Goal: Complete application form

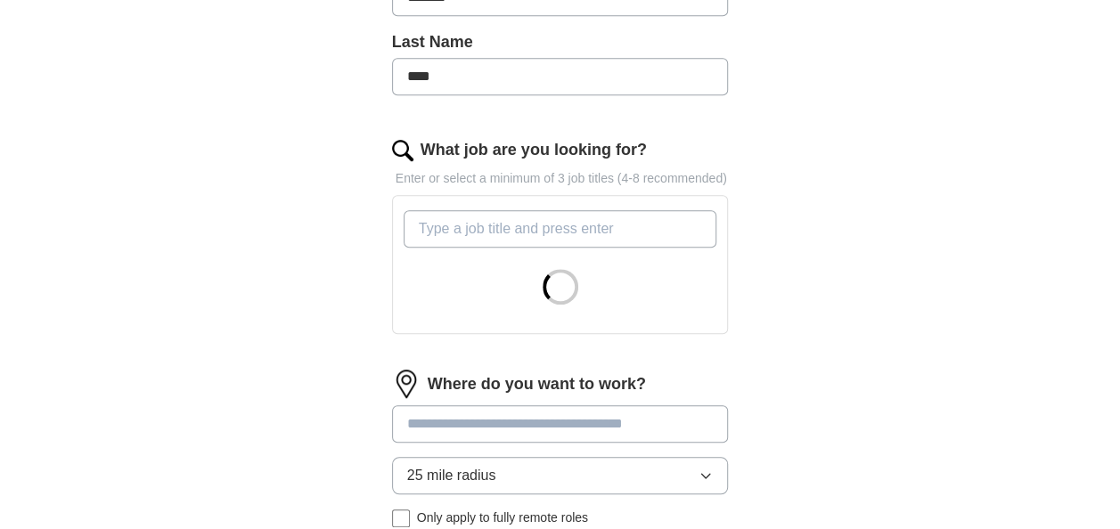
scroll to position [506, 0]
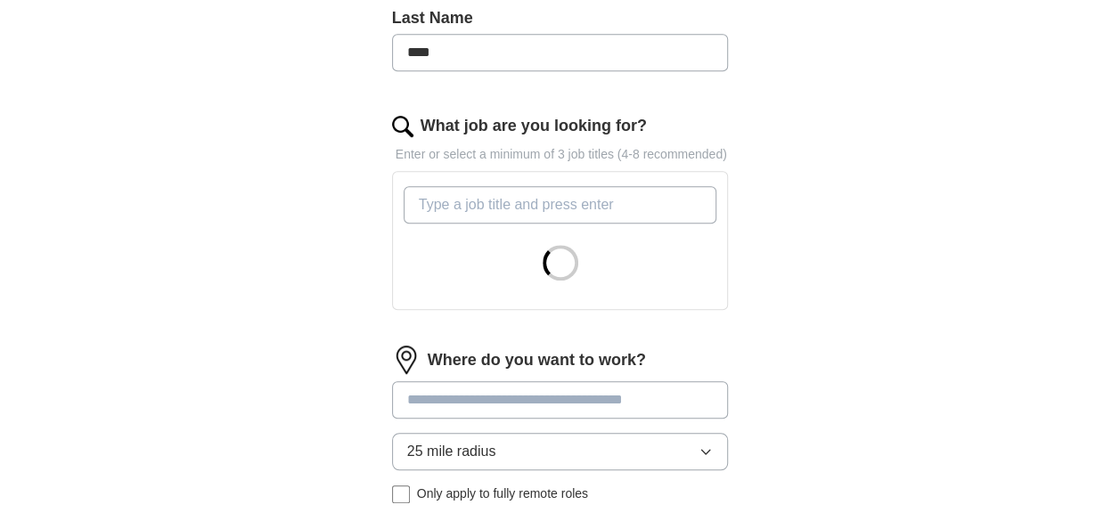
click at [554, 196] on input "What job are you looking for?" at bounding box center [561, 204] width 314 height 37
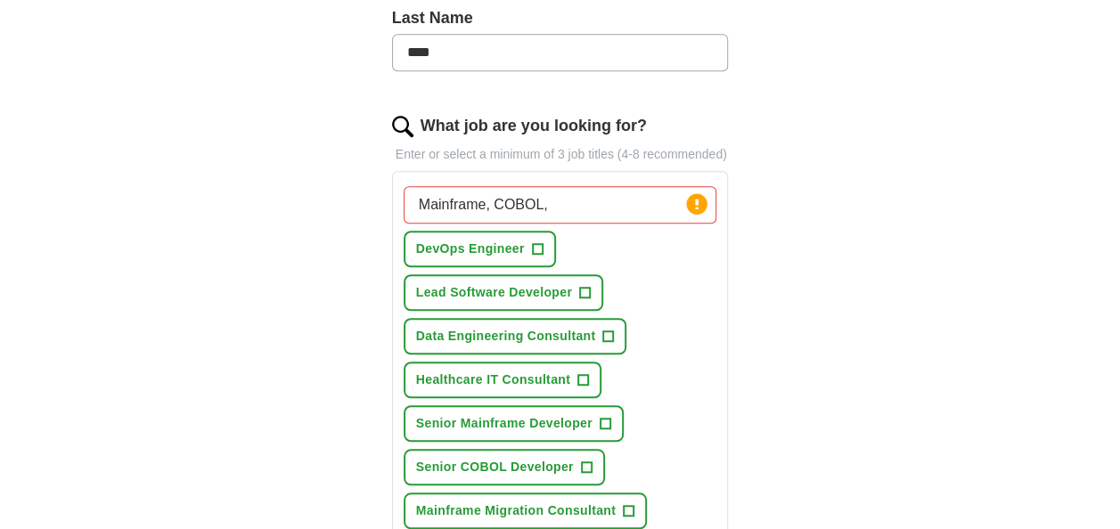
click at [563, 201] on input "Mainframe, COBOL," at bounding box center [561, 204] width 314 height 37
type input "M"
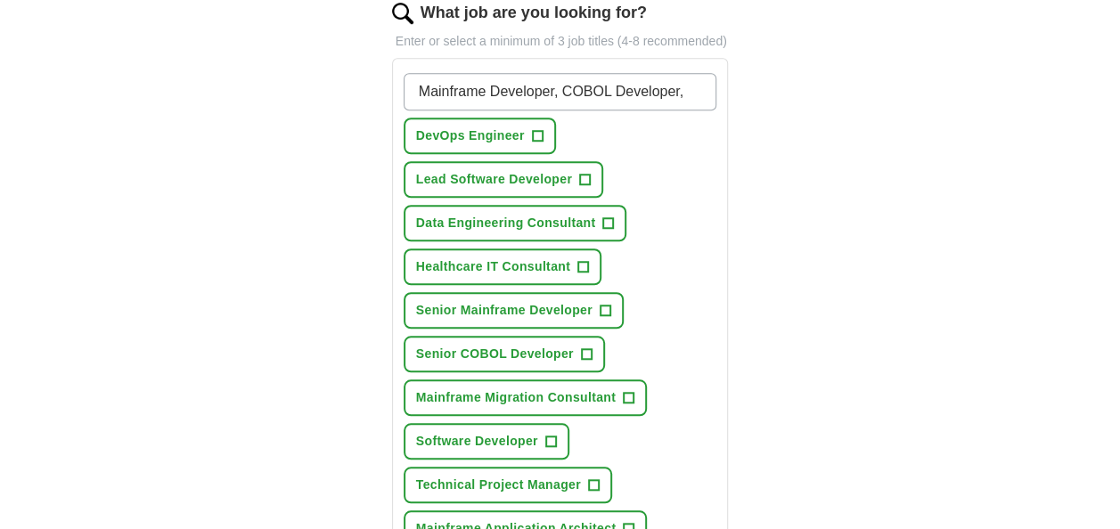
scroll to position [598, 0]
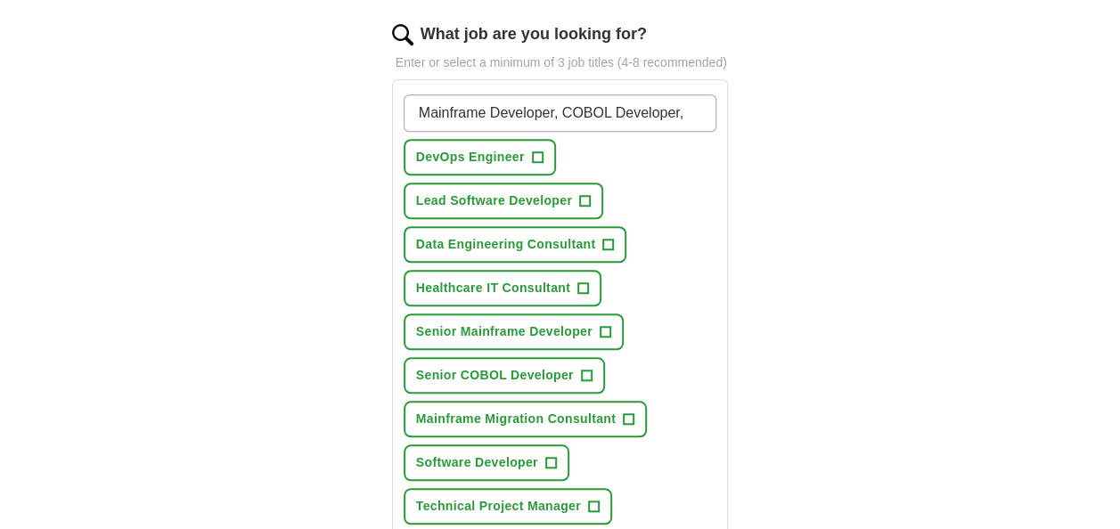
type input "Mainframe Developer, COBOL Developer,"
click at [603, 325] on span "+" at bounding box center [605, 332] width 11 height 14
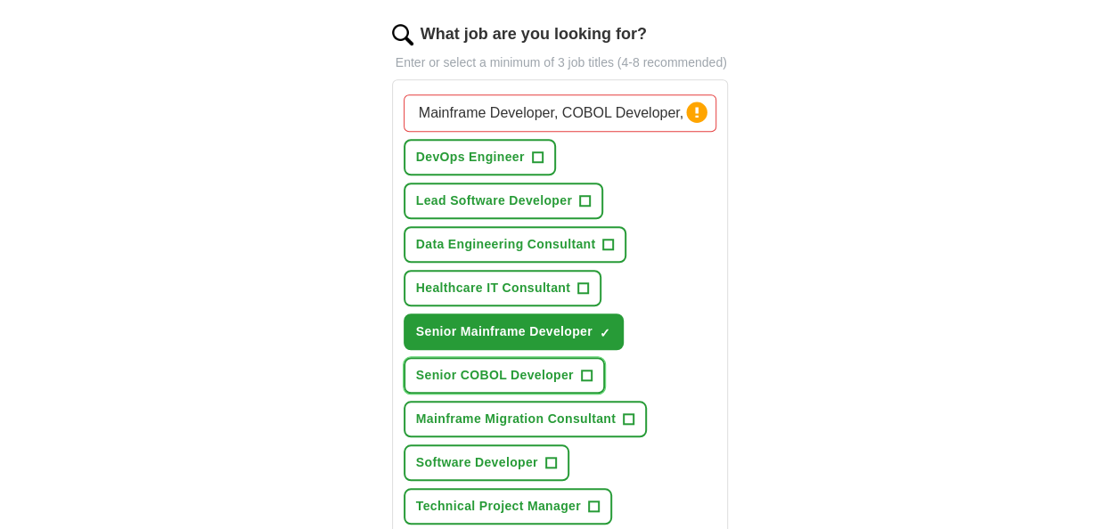
click at [587, 369] on span "+" at bounding box center [586, 376] width 11 height 14
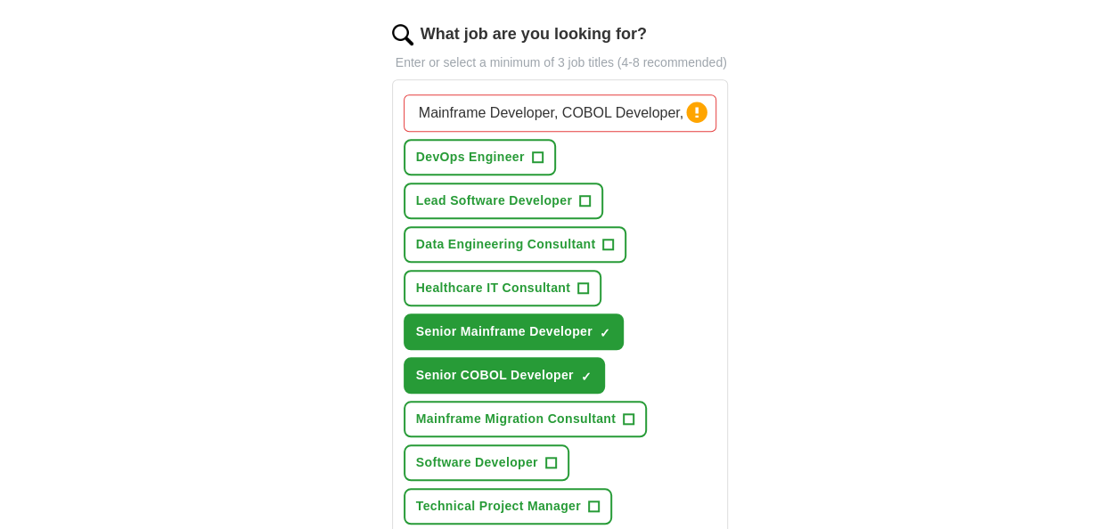
click at [675, 115] on input "Mainframe Developer, COBOL Developer," at bounding box center [561, 112] width 314 height 37
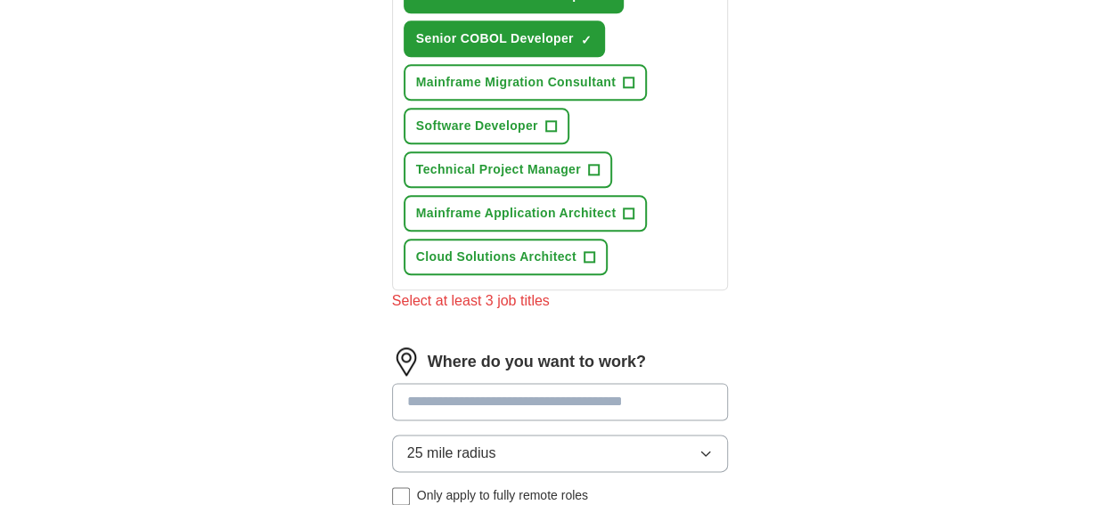
scroll to position [965, 0]
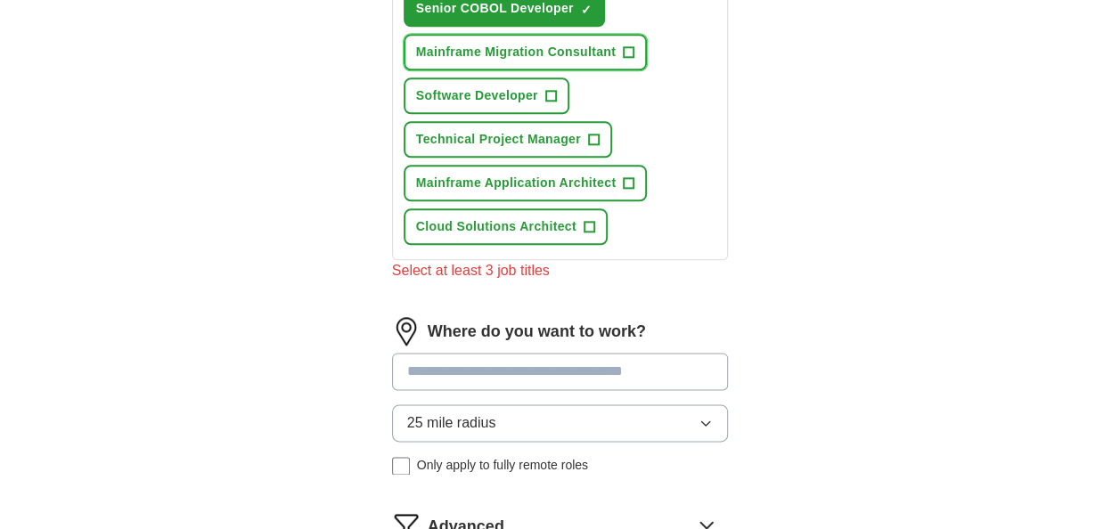
click at [629, 46] on span "+" at bounding box center [629, 52] width 11 height 14
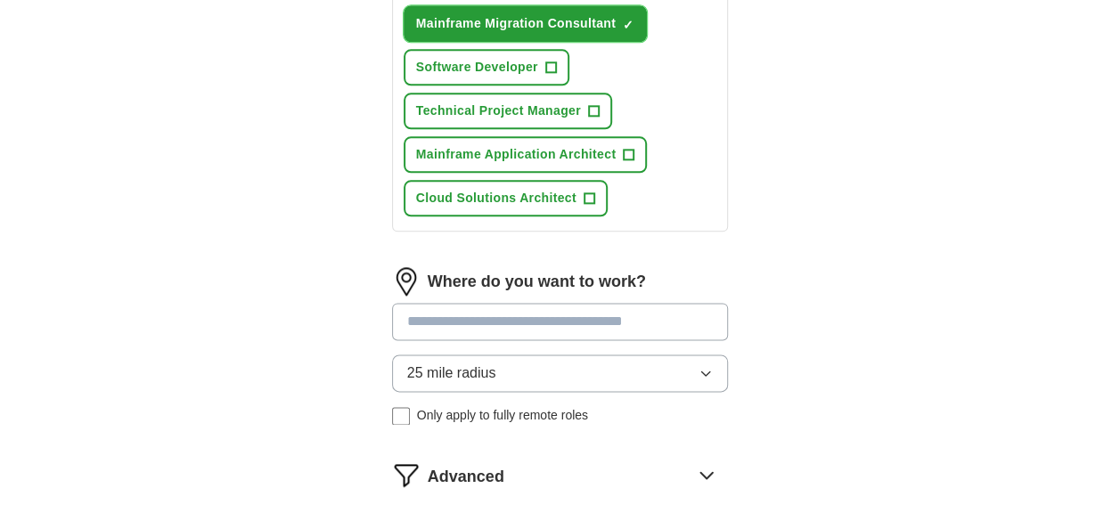
scroll to position [1033, 0]
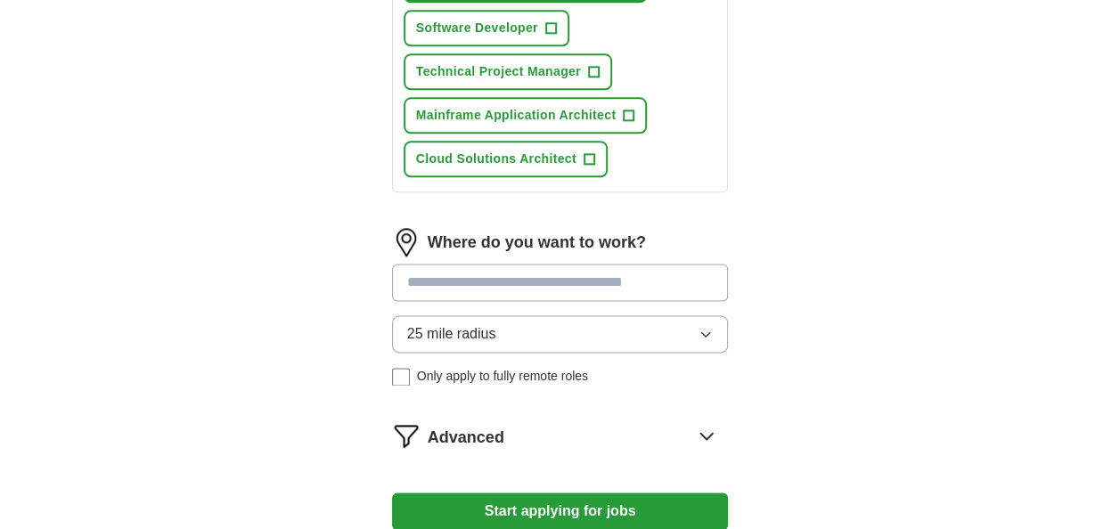
click at [474, 282] on input at bounding box center [560, 282] width 337 height 37
type input "**********"
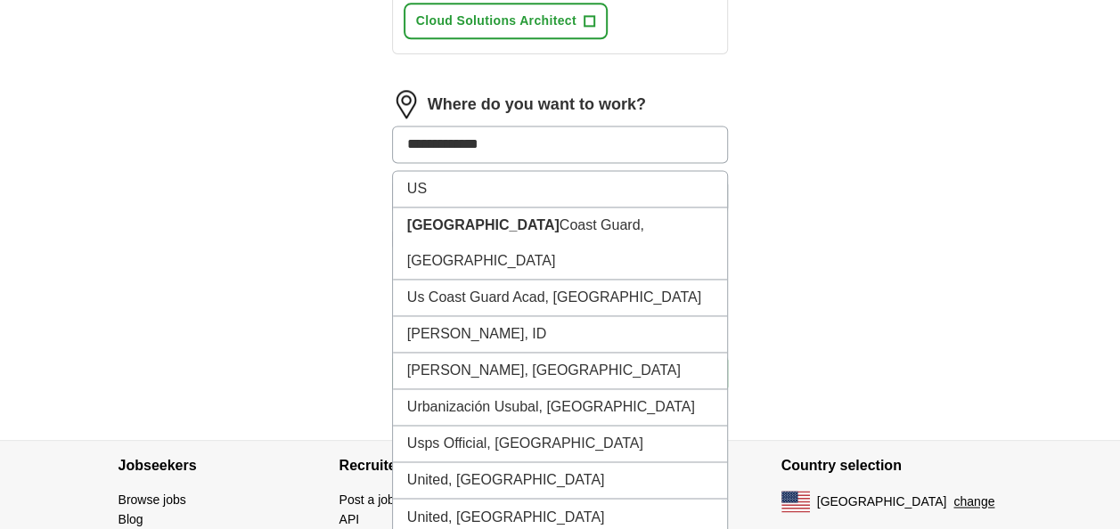
scroll to position [1140, 0]
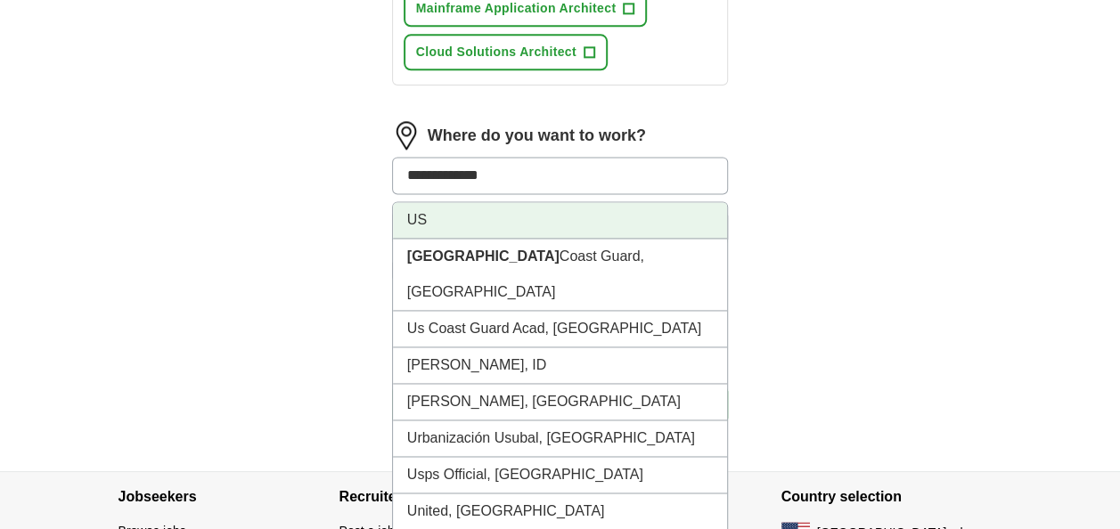
click at [437, 207] on li "US" at bounding box center [560, 220] width 335 height 37
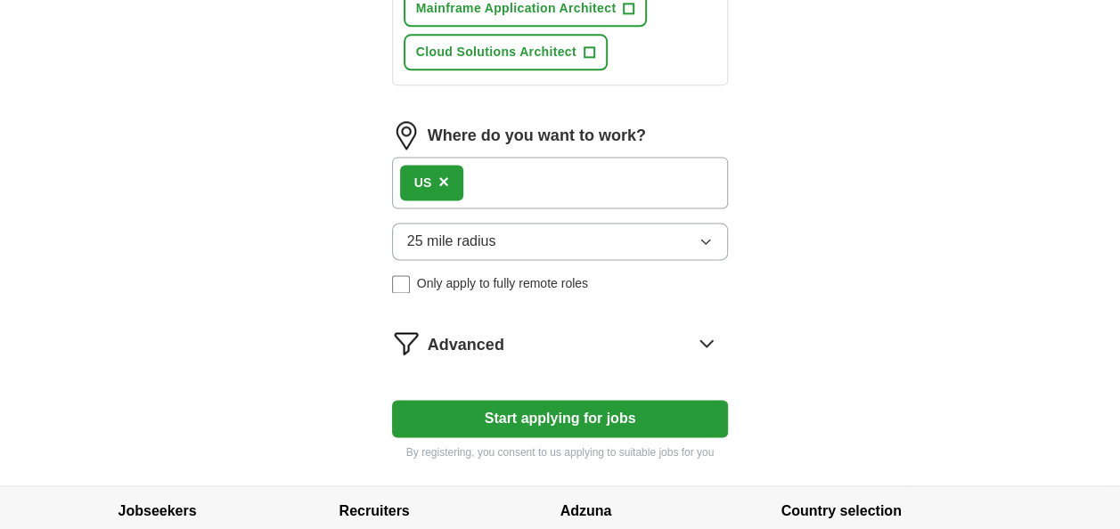
click at [702, 229] on button "25 mile radius" at bounding box center [560, 241] width 337 height 37
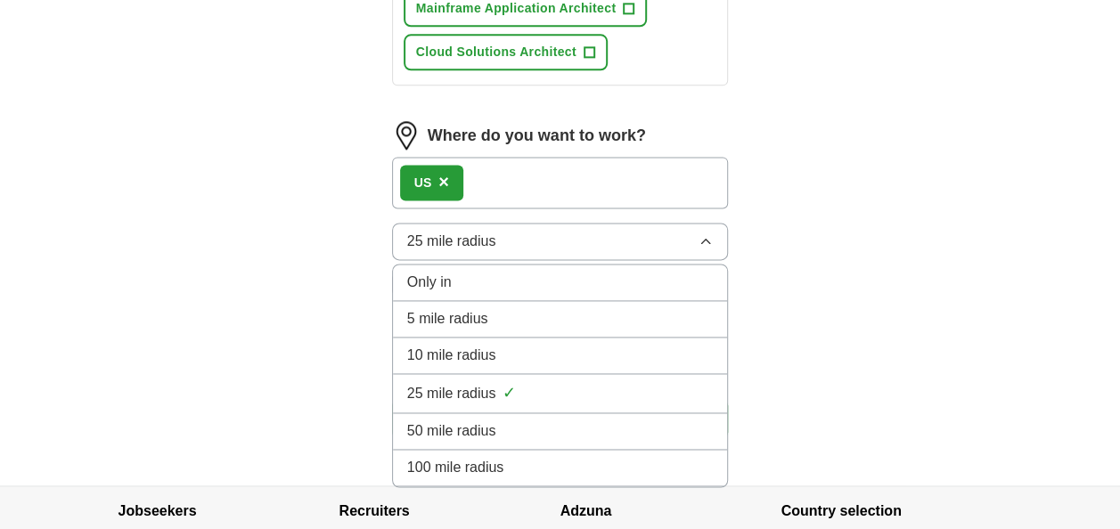
click at [487, 450] on li "100 mile radius" at bounding box center [560, 468] width 335 height 37
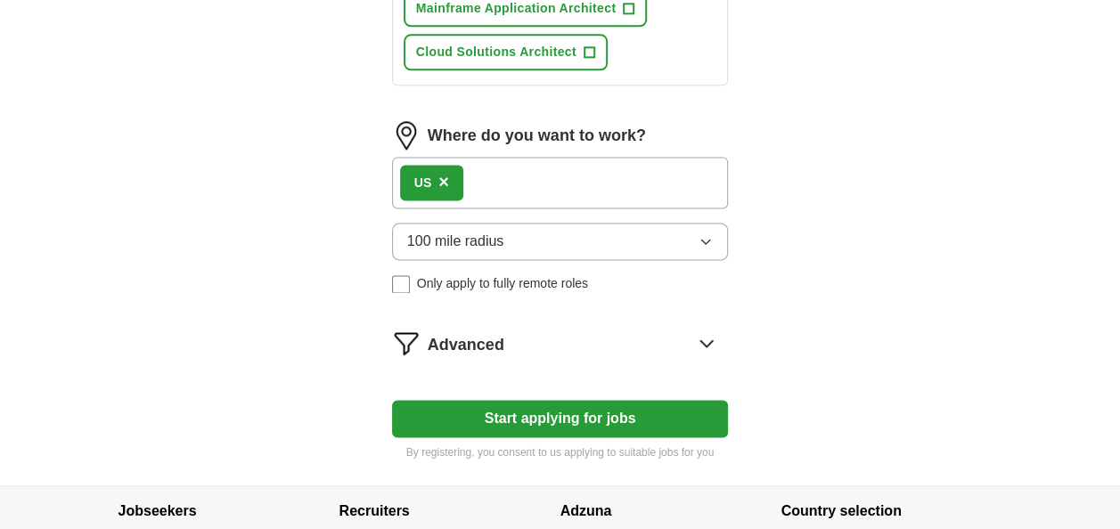
click at [443, 184] on span "×" at bounding box center [443, 182] width 11 height 20
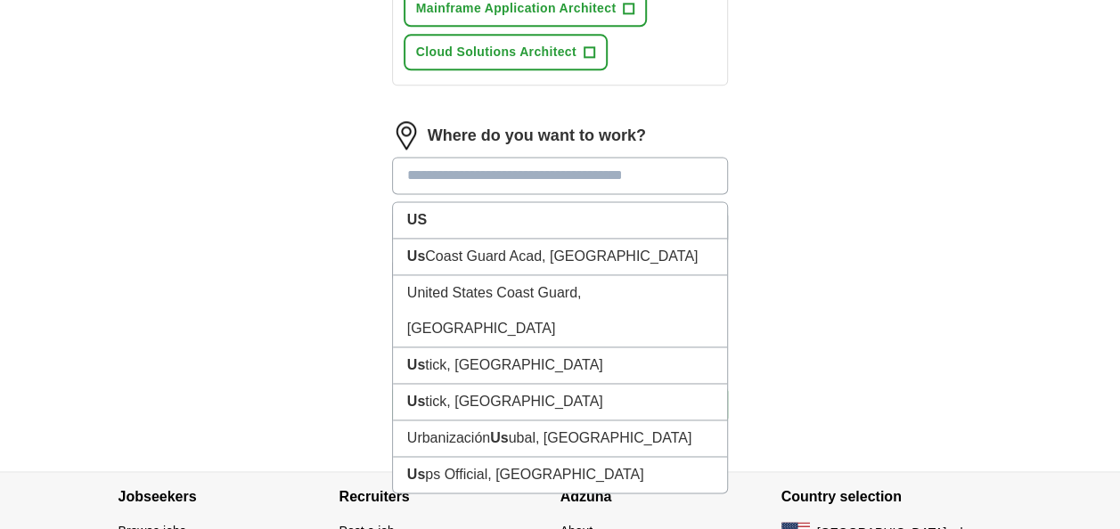
click at [454, 178] on input at bounding box center [560, 175] width 337 height 37
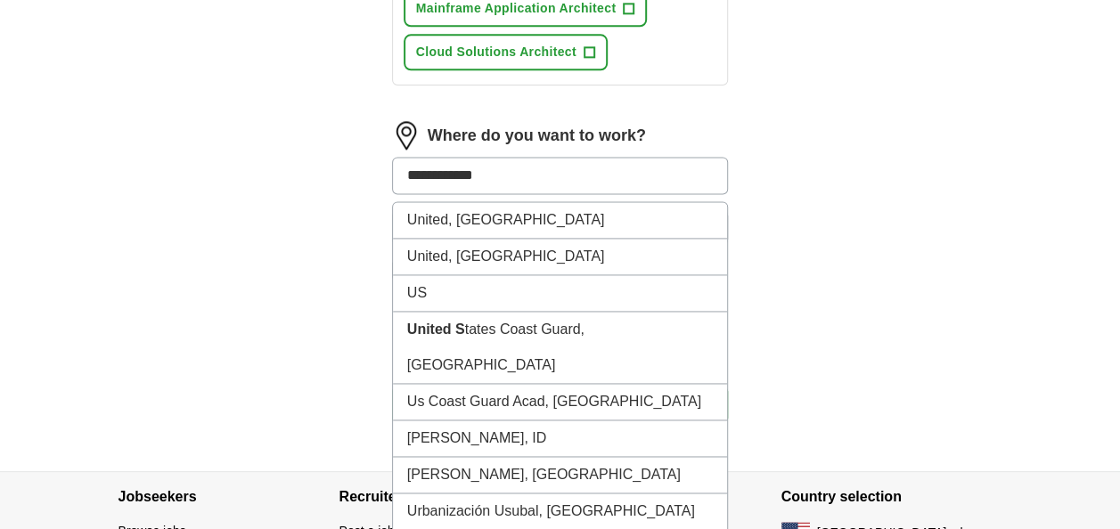
type input "**********"
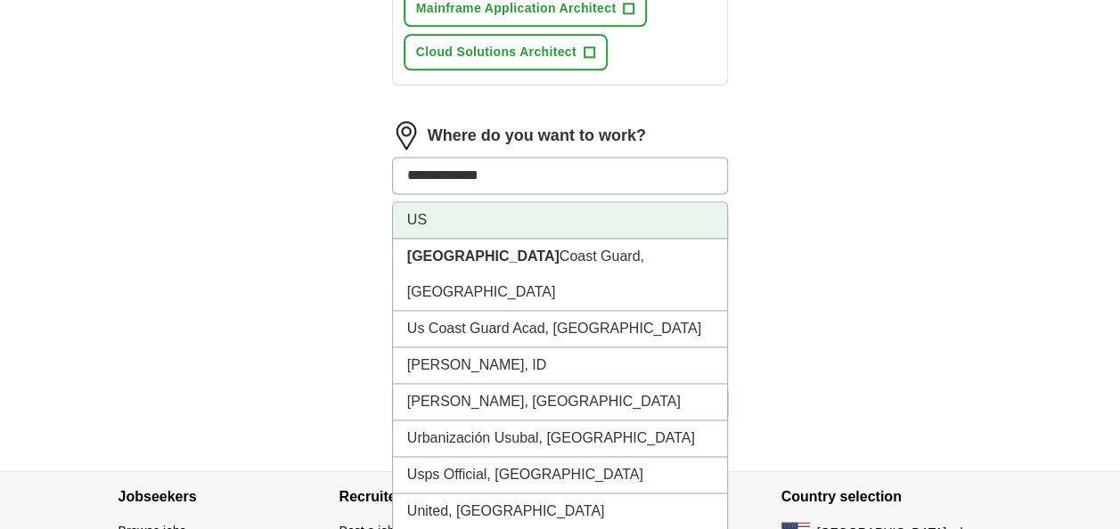
click at [435, 214] on li "US" at bounding box center [560, 220] width 335 height 37
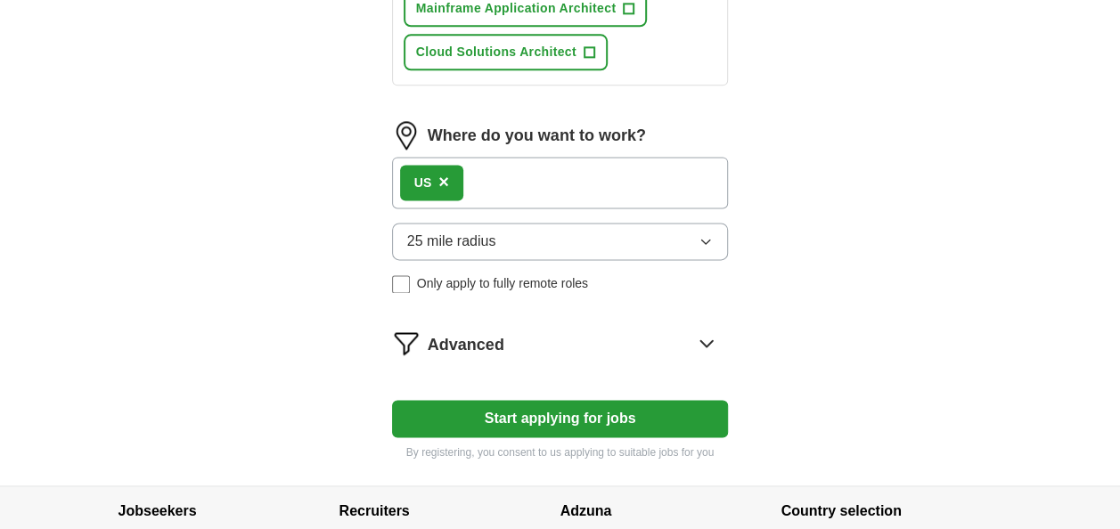
click at [577, 178] on div "US ×" at bounding box center [560, 183] width 337 height 52
click at [492, 183] on div "US ×" at bounding box center [560, 183] width 337 height 52
click at [645, 233] on button "25 mile radius" at bounding box center [560, 241] width 337 height 37
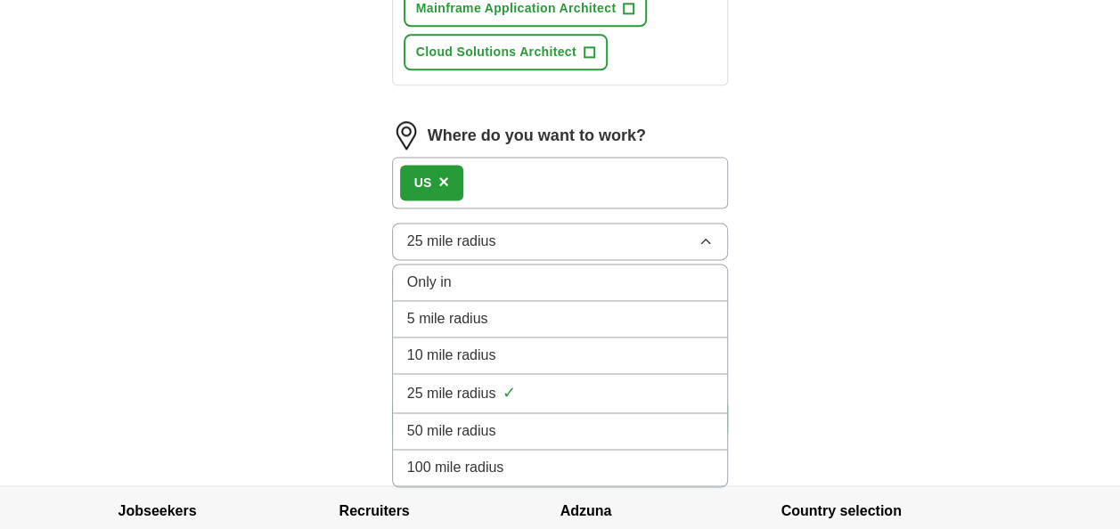
click at [509, 457] on div "100 mile radius" at bounding box center [560, 467] width 307 height 21
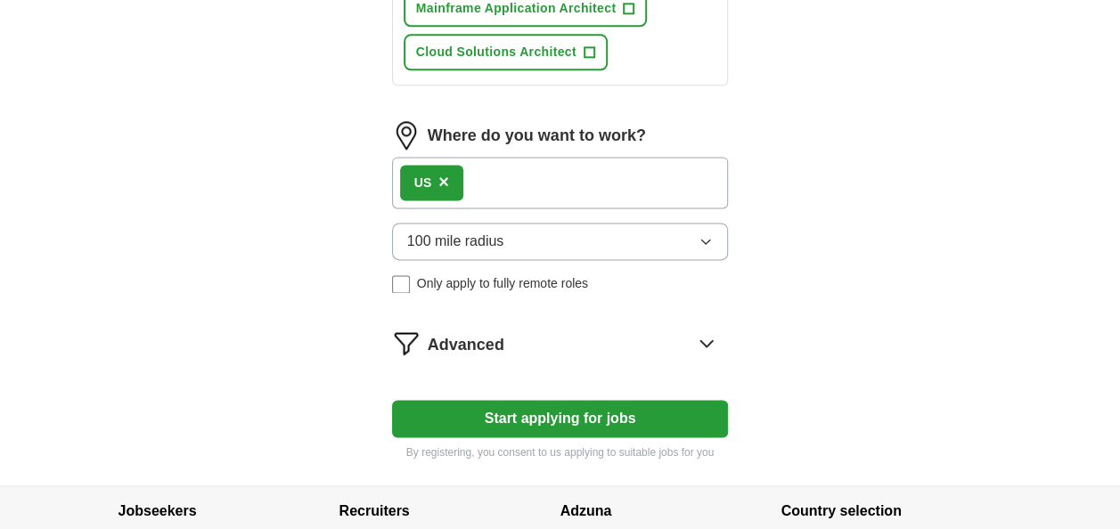
click at [554, 422] on button "Start applying for jobs" at bounding box center [560, 418] width 337 height 37
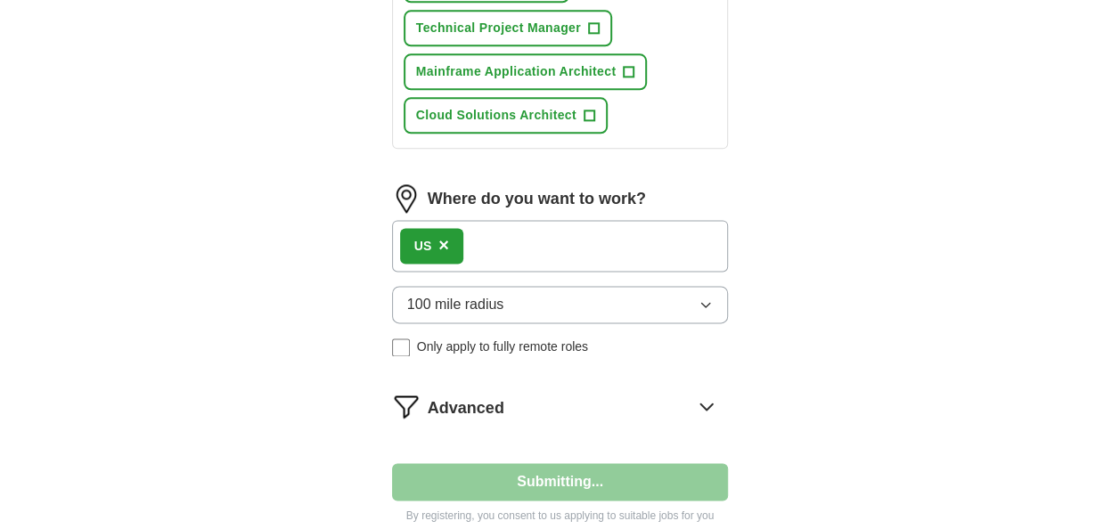
select select "**"
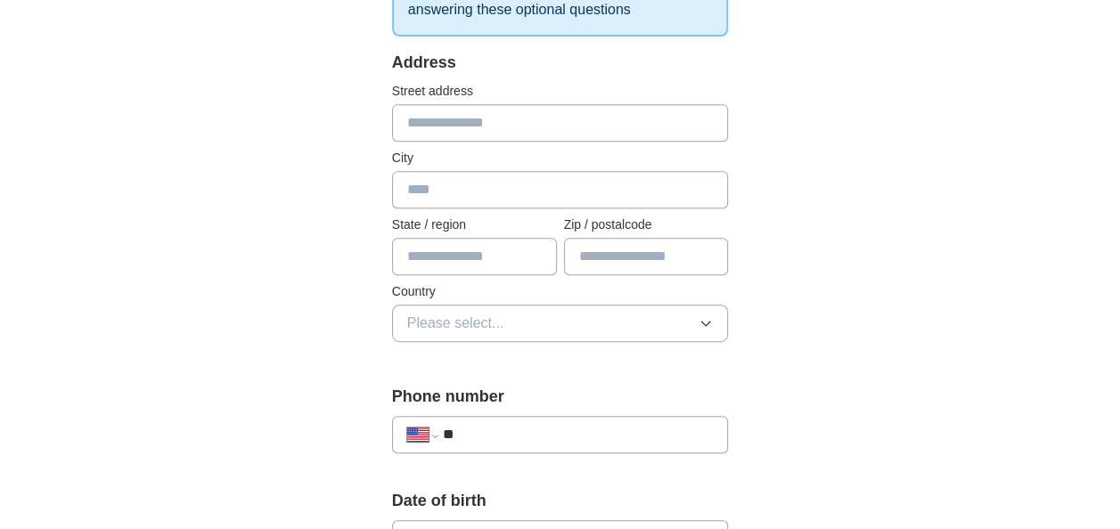
scroll to position [349, 0]
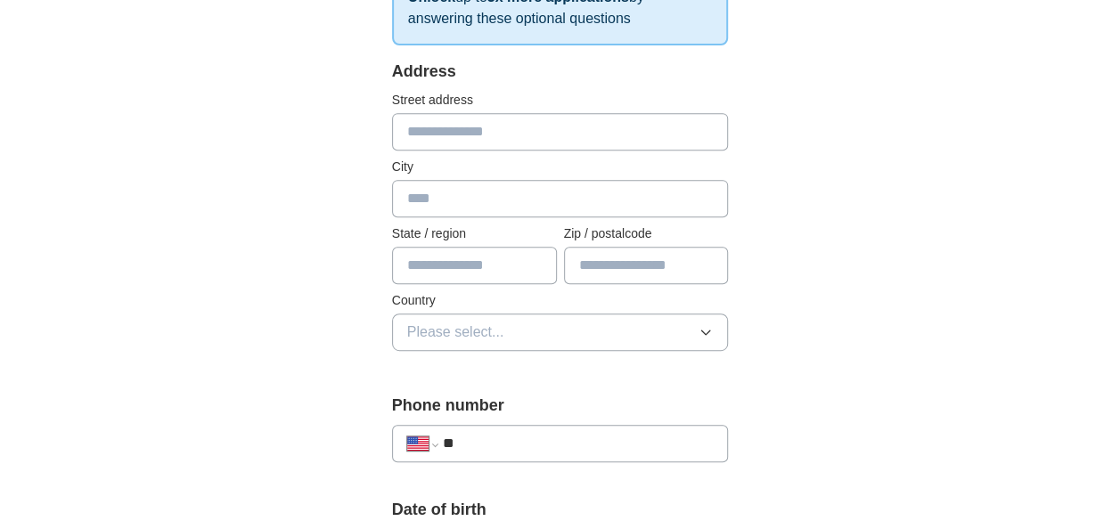
click at [513, 437] on input "**" at bounding box center [578, 443] width 271 height 21
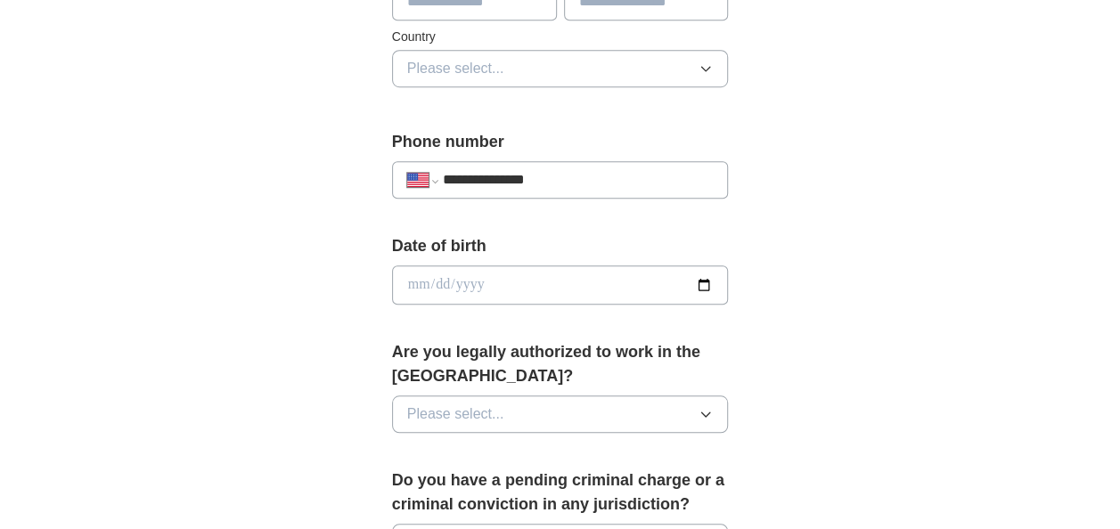
scroll to position [614, 0]
type input "**********"
click at [565, 266] on input "date" at bounding box center [560, 284] width 337 height 39
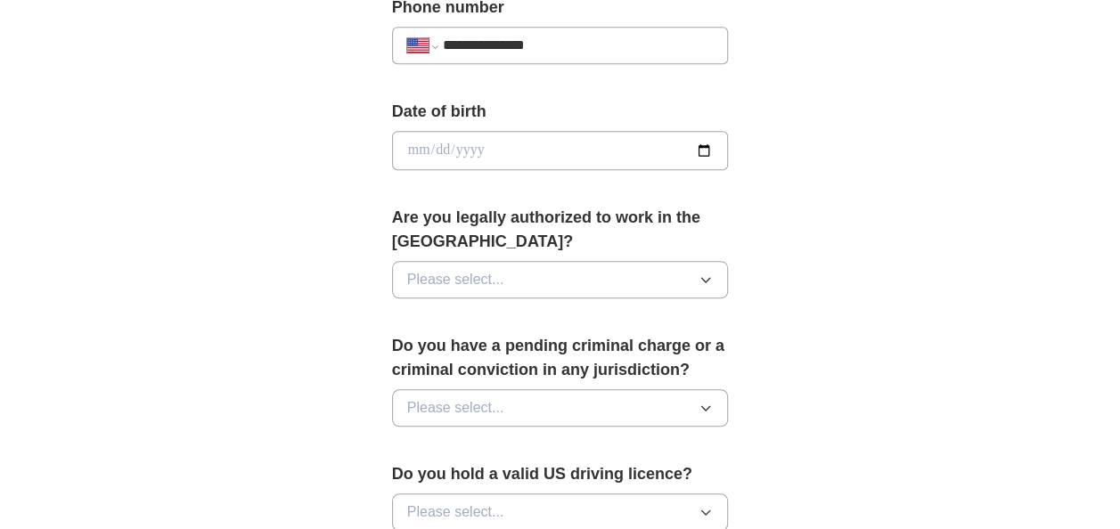
scroll to position [807, 0]
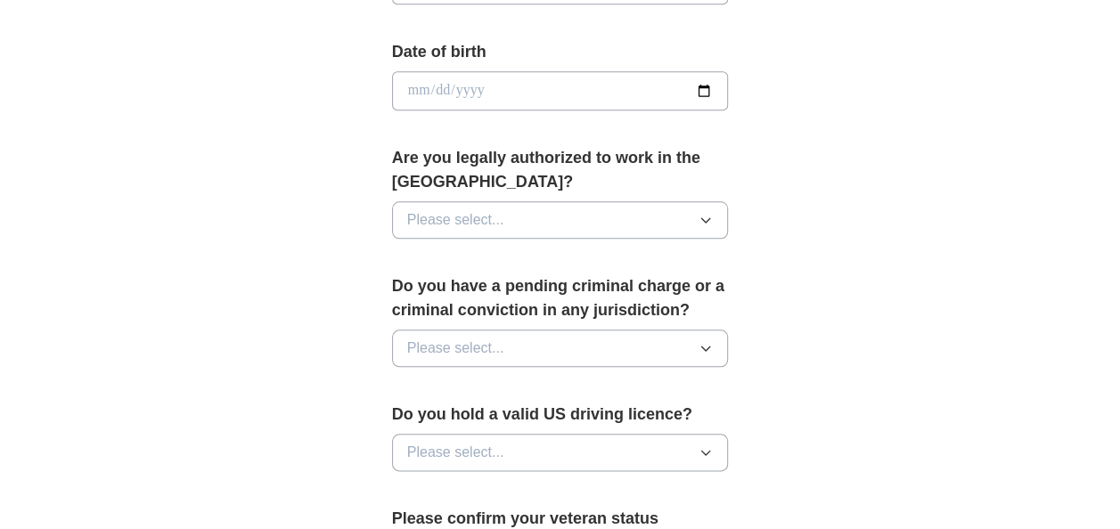
click at [602, 209] on button "Please select..." at bounding box center [560, 219] width 337 height 37
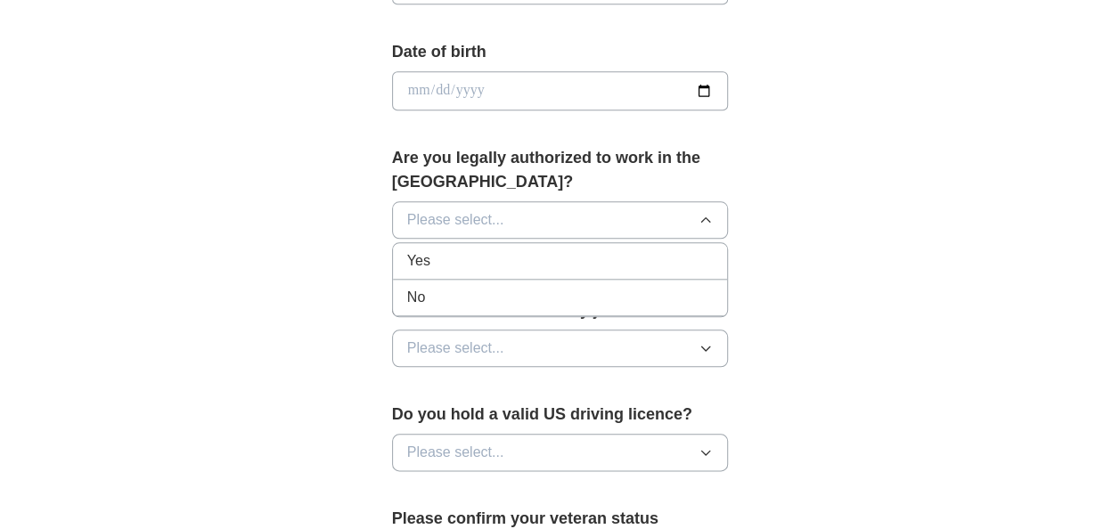
click at [549, 259] on div "Yes" at bounding box center [560, 260] width 307 height 21
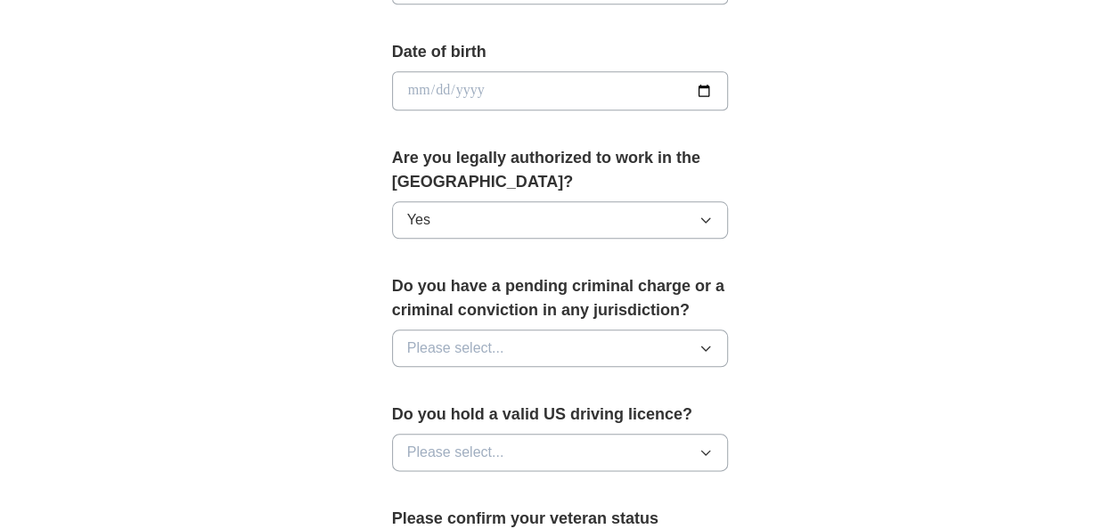
click at [628, 342] on button "Please select..." at bounding box center [560, 348] width 337 height 37
click at [536, 431] on li "No" at bounding box center [560, 426] width 335 height 37
click at [659, 438] on button "Please select..." at bounding box center [560, 452] width 337 height 37
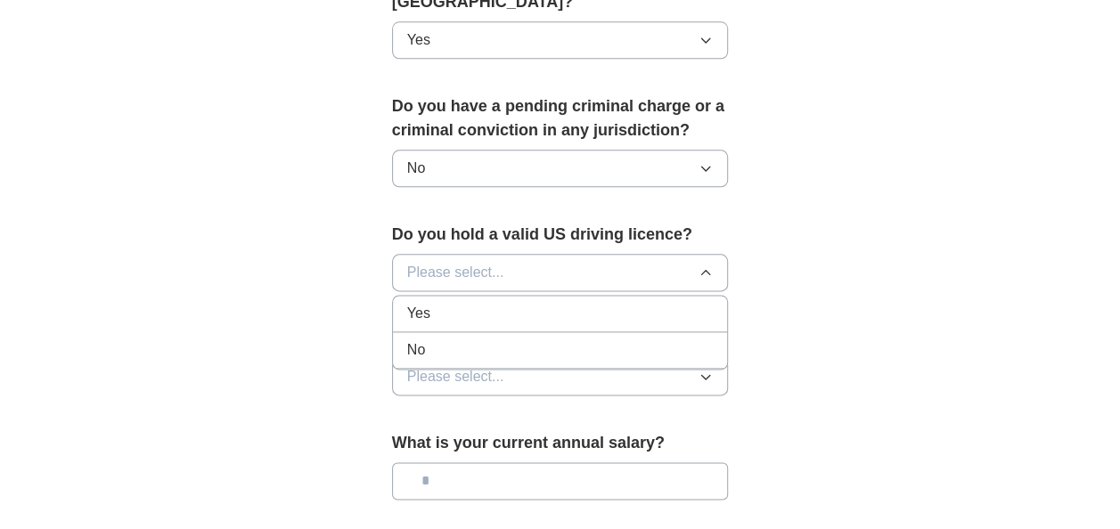
click at [610, 303] on div "Yes" at bounding box center [560, 313] width 307 height 21
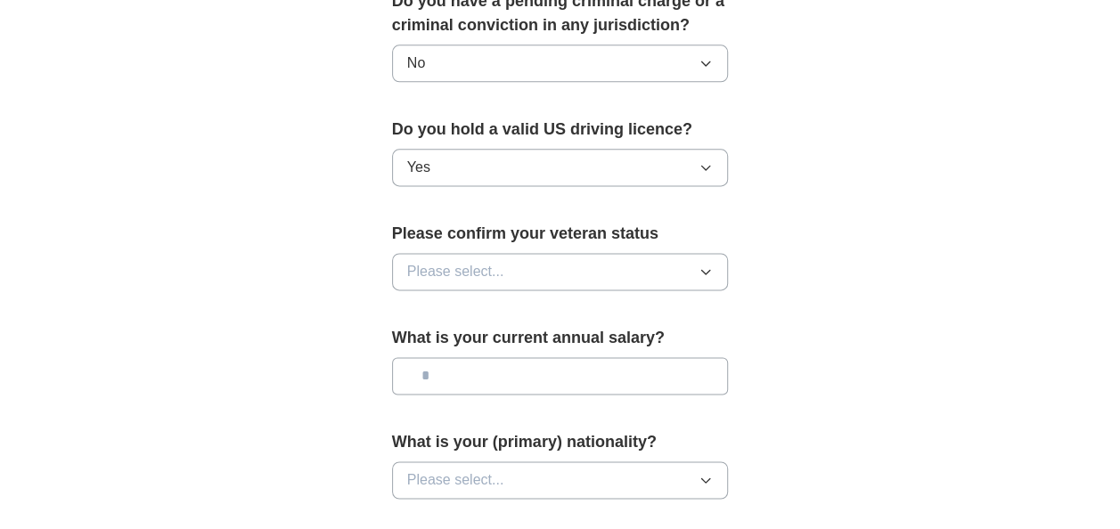
scroll to position [1109, 0]
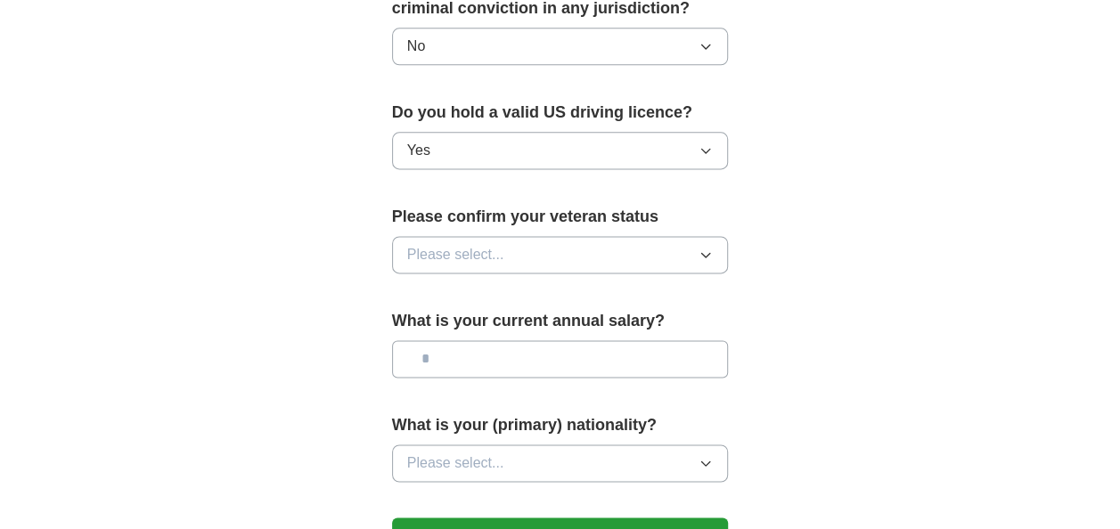
click at [677, 257] on button "Please select..." at bounding box center [560, 254] width 337 height 37
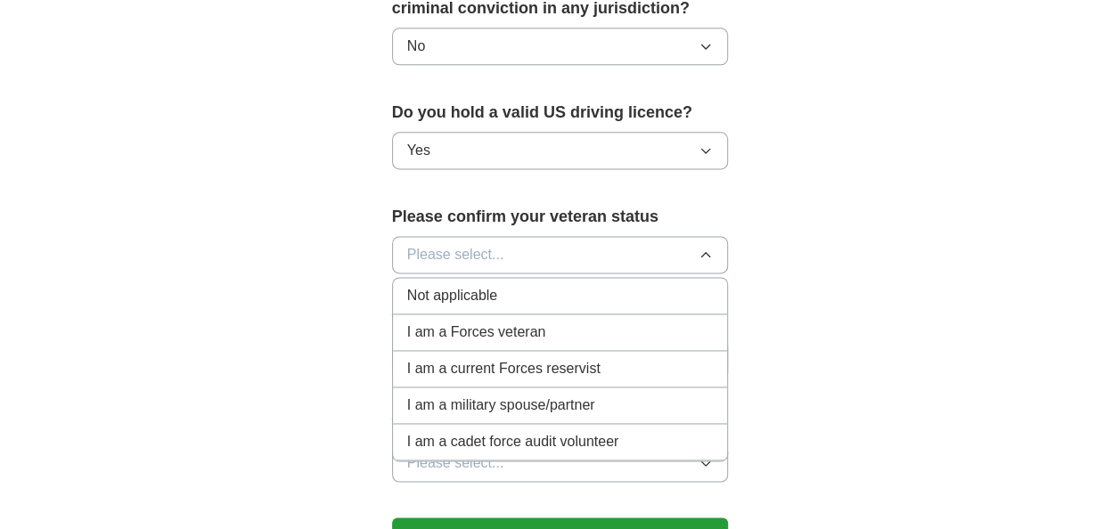
click at [611, 291] on div "Not applicable" at bounding box center [560, 295] width 307 height 21
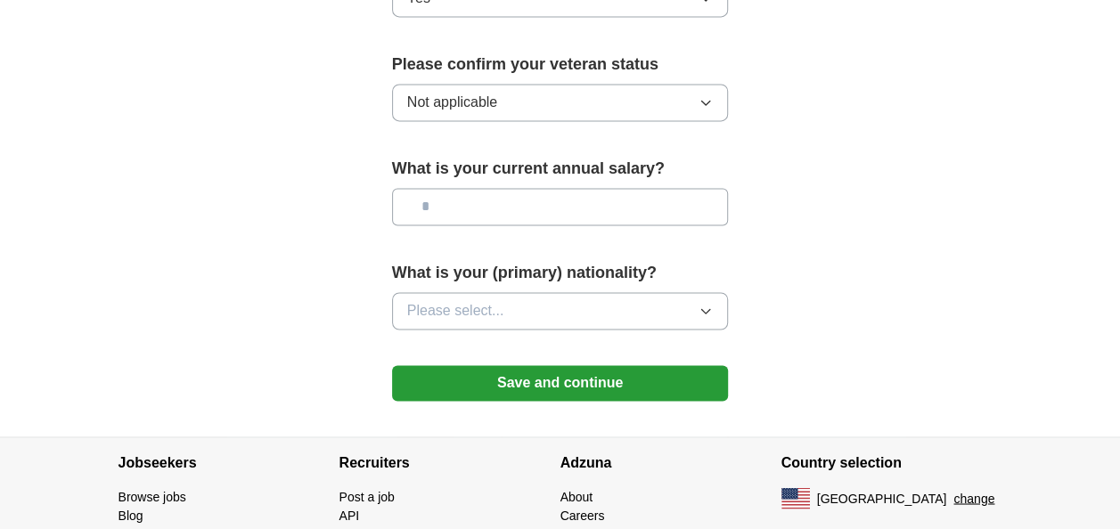
scroll to position [1271, 0]
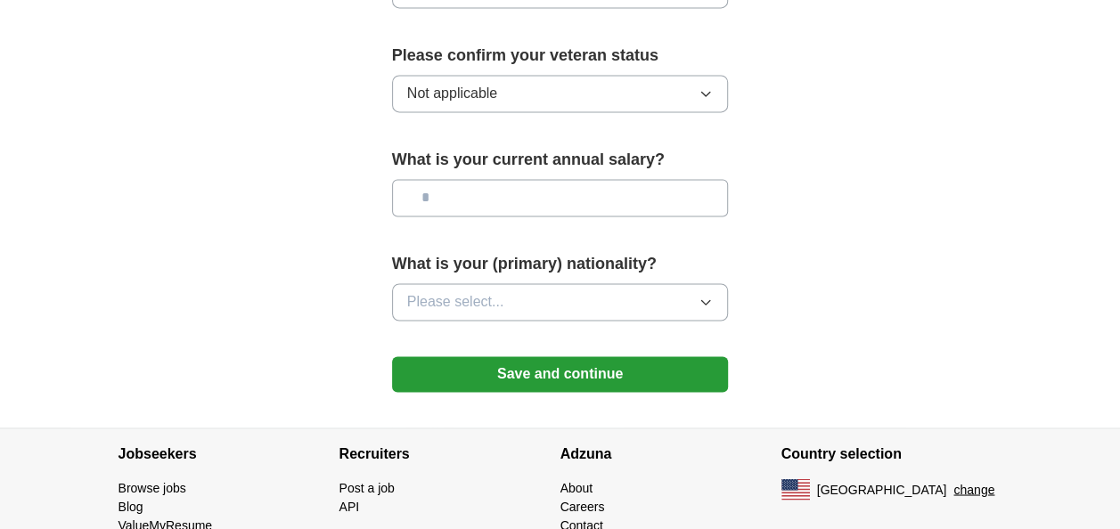
click at [680, 298] on button "Please select..." at bounding box center [560, 301] width 337 height 37
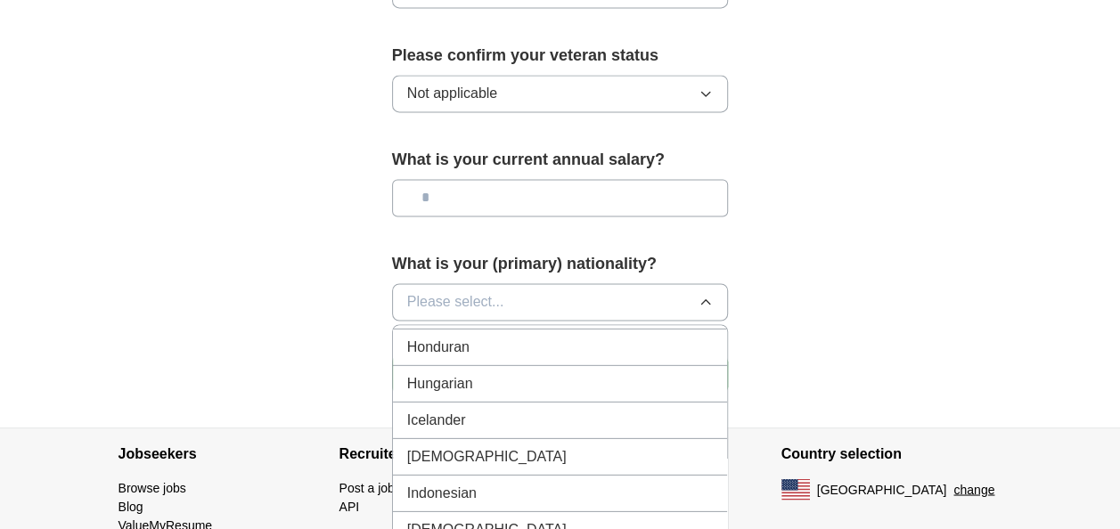
scroll to position [2815, 0]
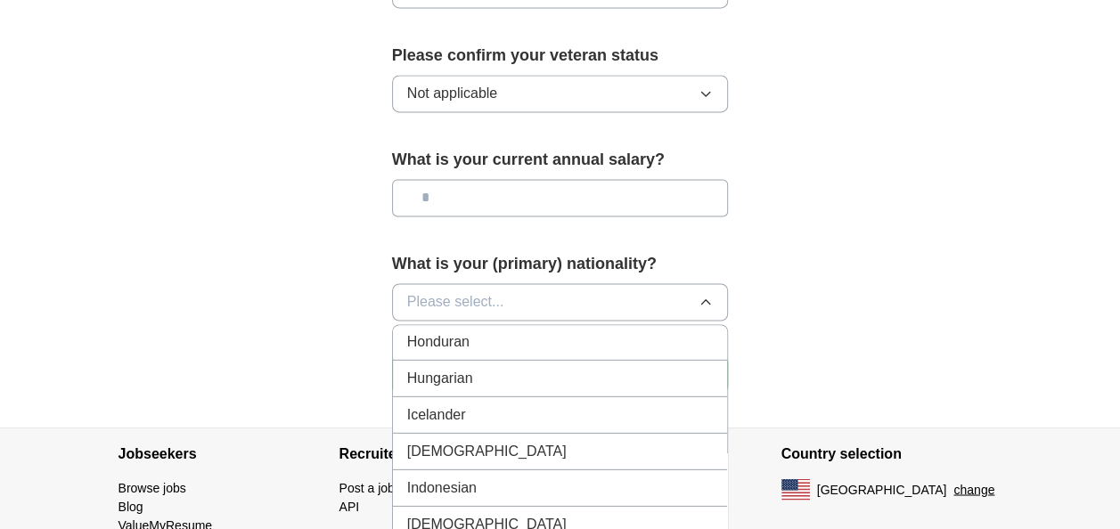
click at [522, 433] on li "[DEMOGRAPHIC_DATA]" at bounding box center [560, 451] width 335 height 37
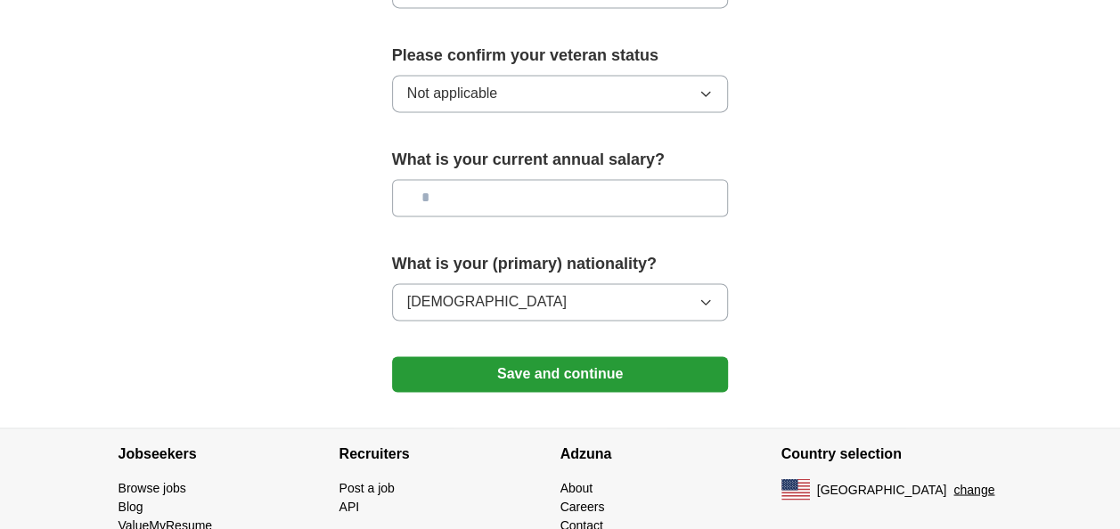
click at [666, 371] on button "Save and continue" at bounding box center [560, 374] width 337 height 36
